Goal: Information Seeking & Learning: Learn about a topic

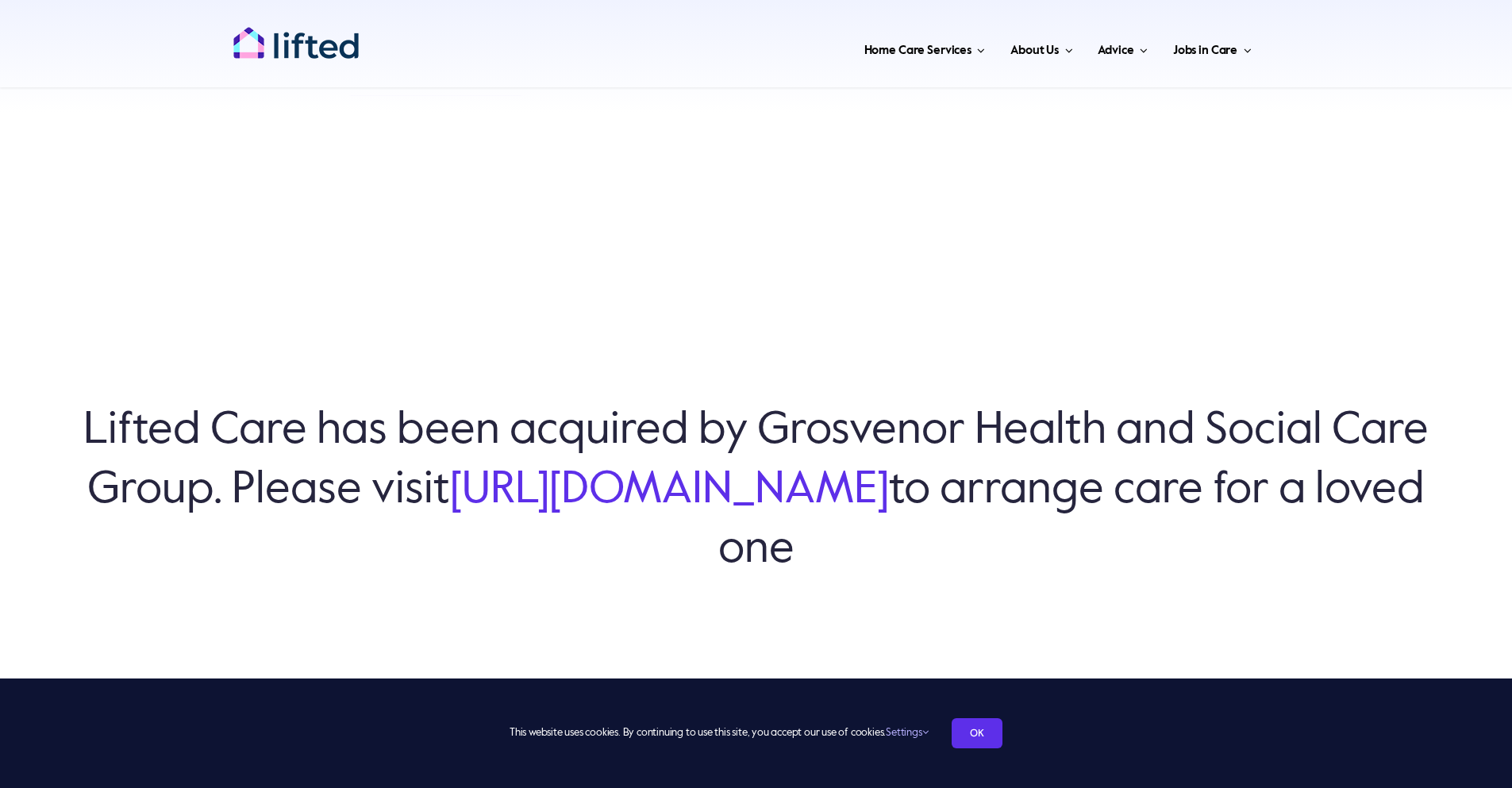
scroll to position [5500, 0]
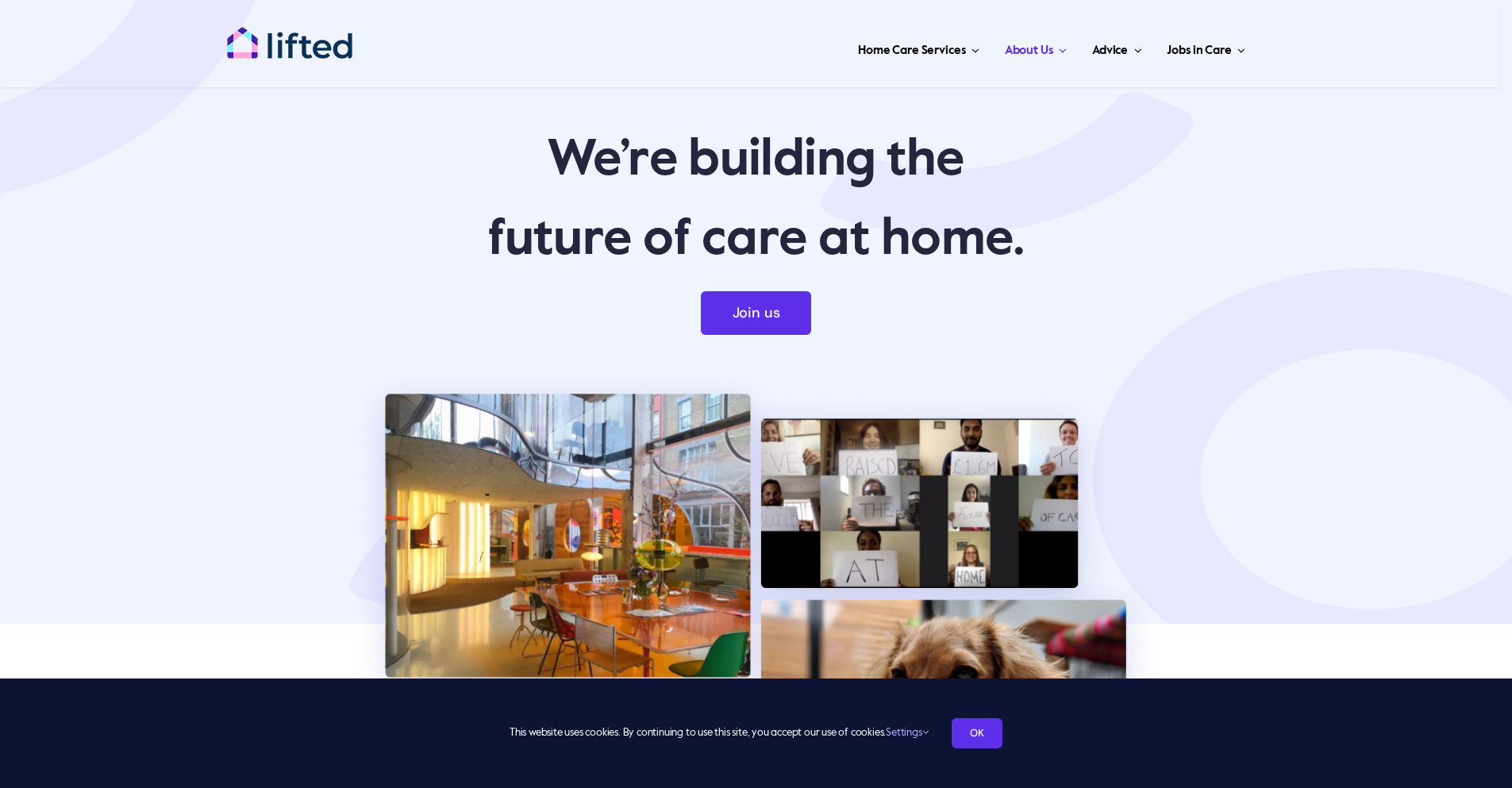
scroll to position [5493, 0]
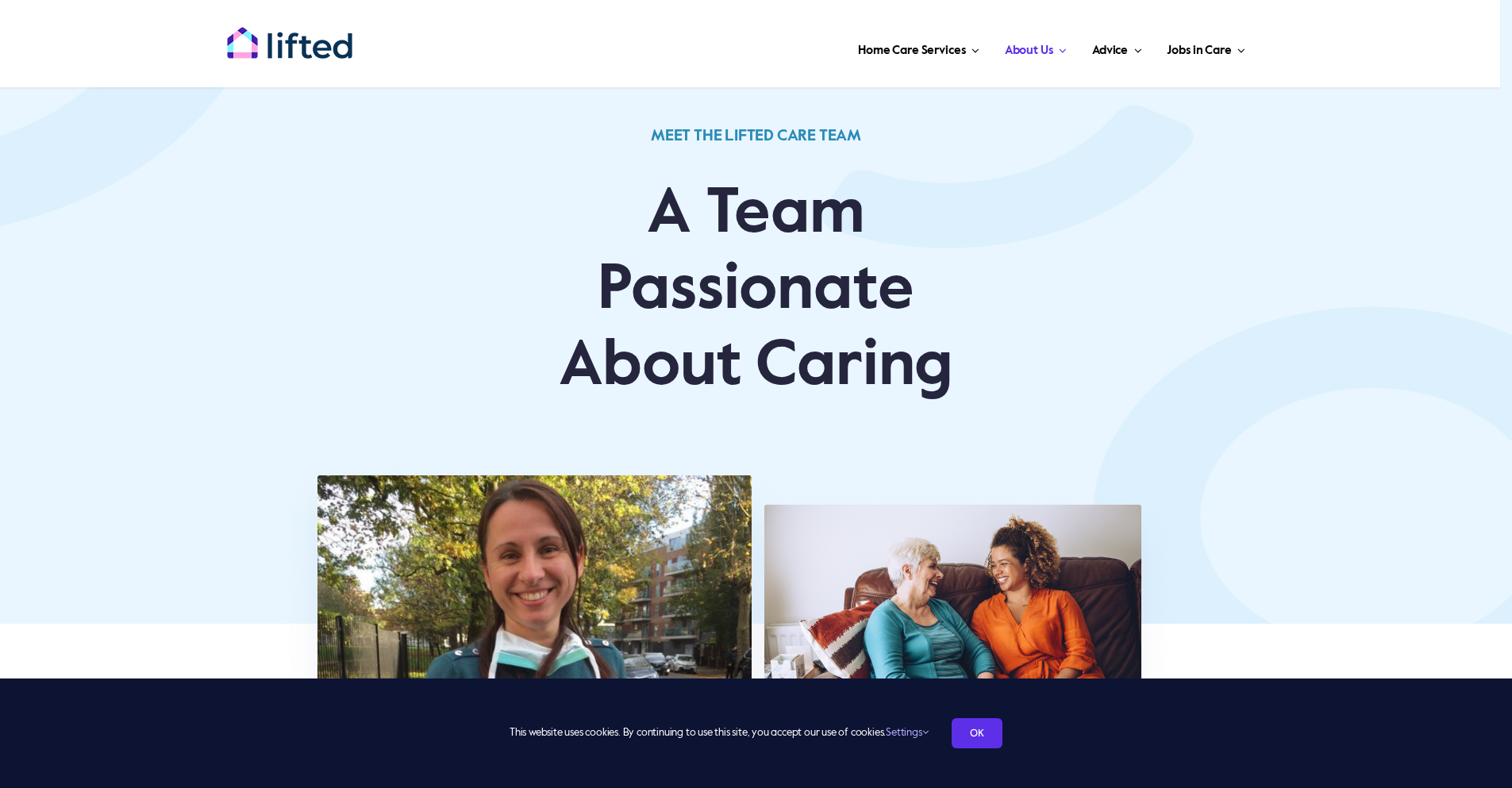
scroll to position [4910, 0]
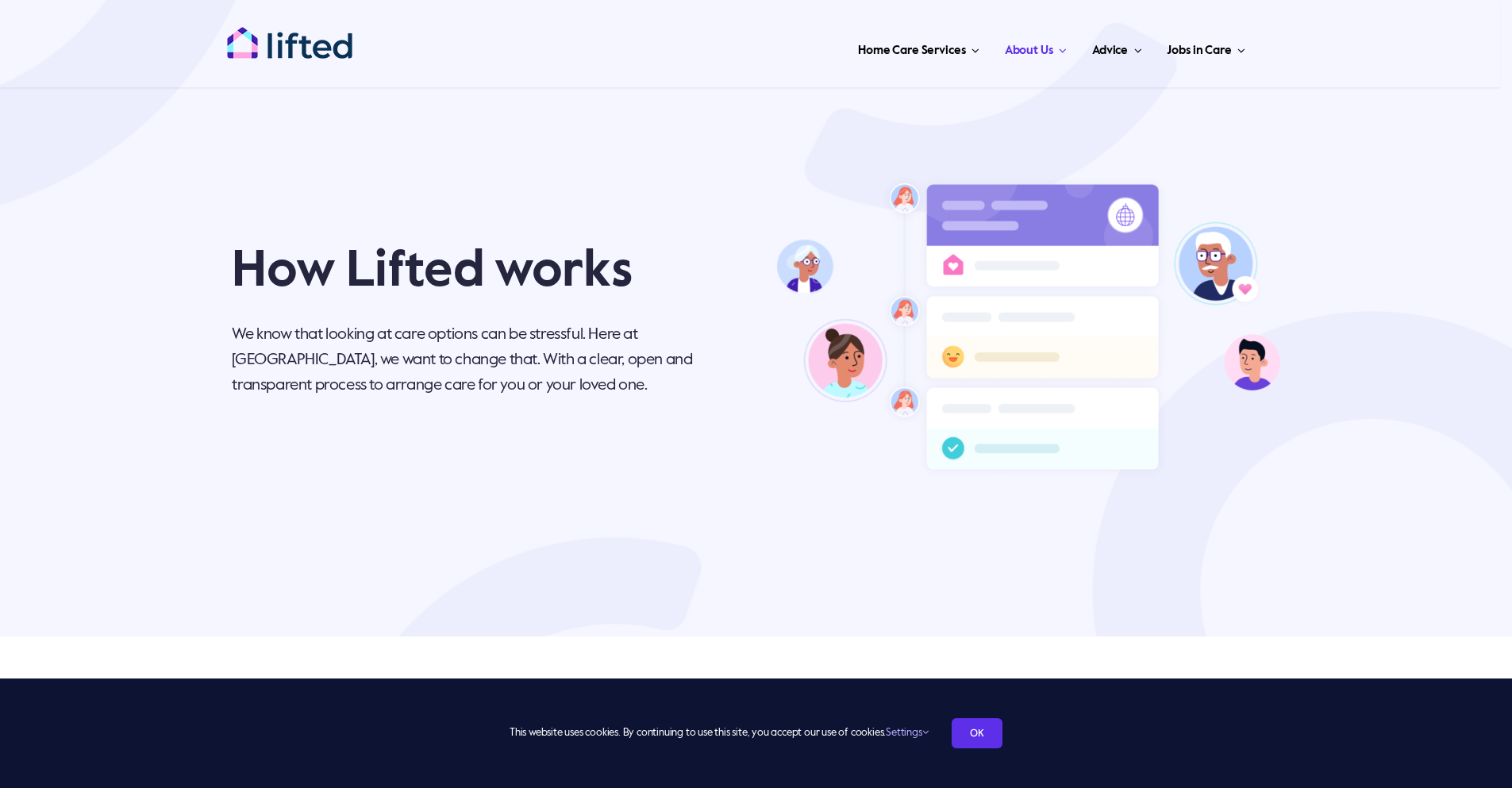
scroll to position [4685, 0]
